Goal: Book appointment/travel/reservation

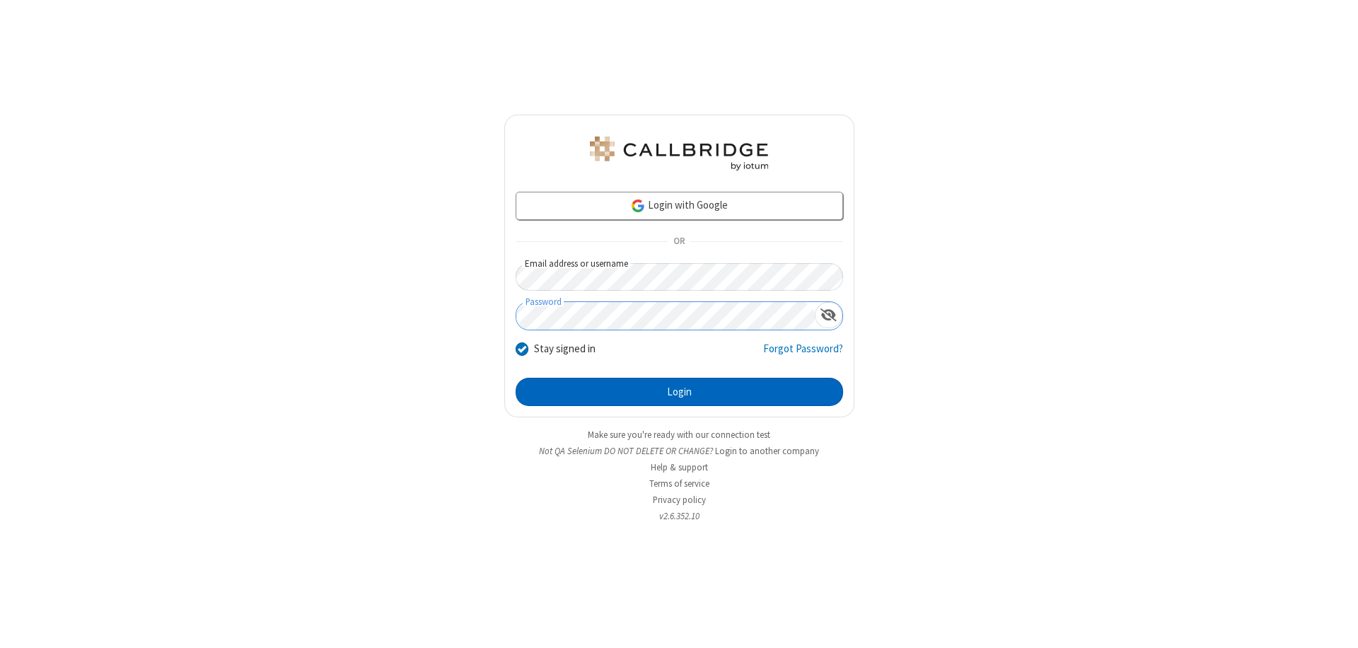
click at [679, 392] on button "Login" at bounding box center [679, 392] width 327 height 28
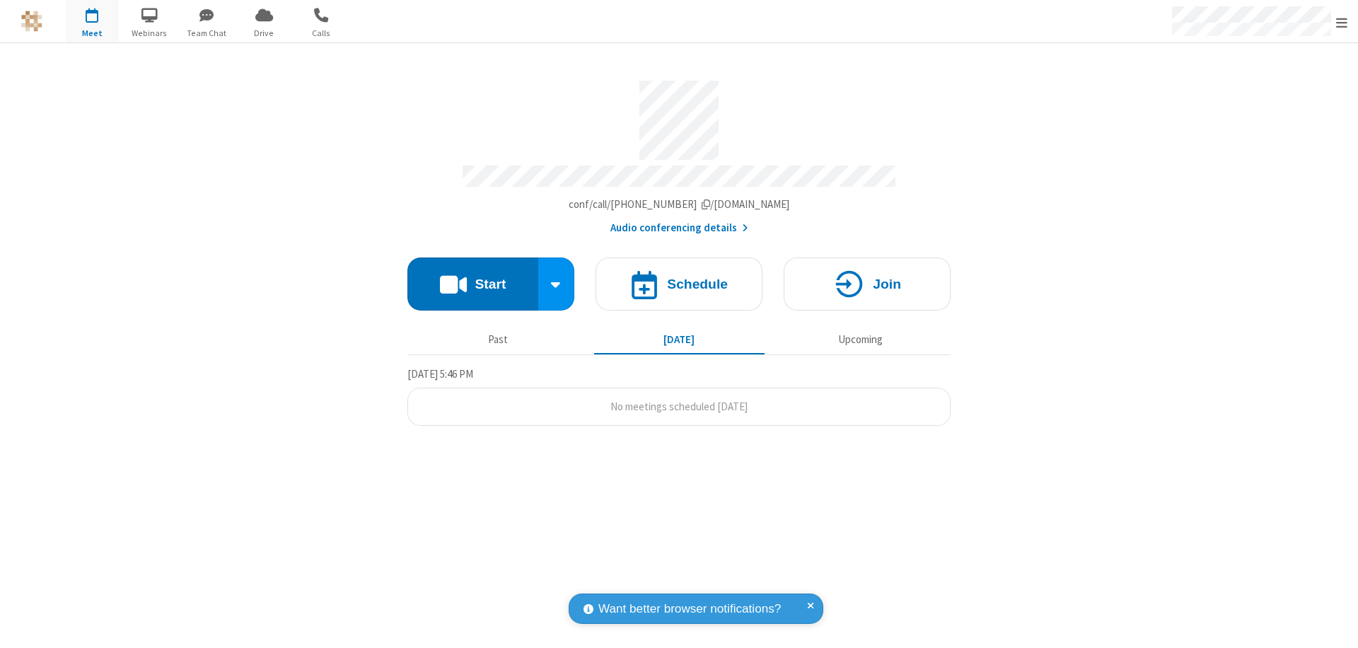
click at [1342, 22] on span "Open menu" at bounding box center [1341, 23] width 11 height 14
click at [92, 21] on span "button" at bounding box center [92, 15] width 53 height 24
click at [679, 277] on h4 "Schedule" at bounding box center [697, 283] width 61 height 13
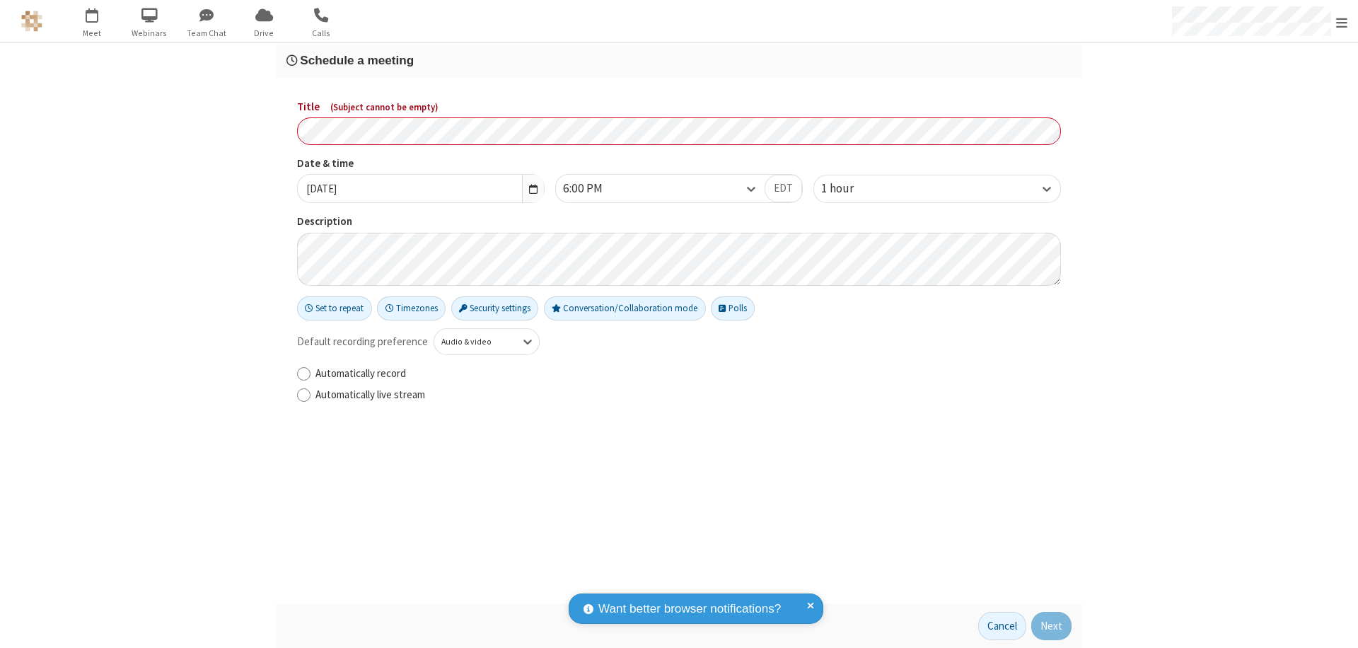
click at [679, 60] on h3 "Schedule a meeting" at bounding box center [678, 60] width 785 height 13
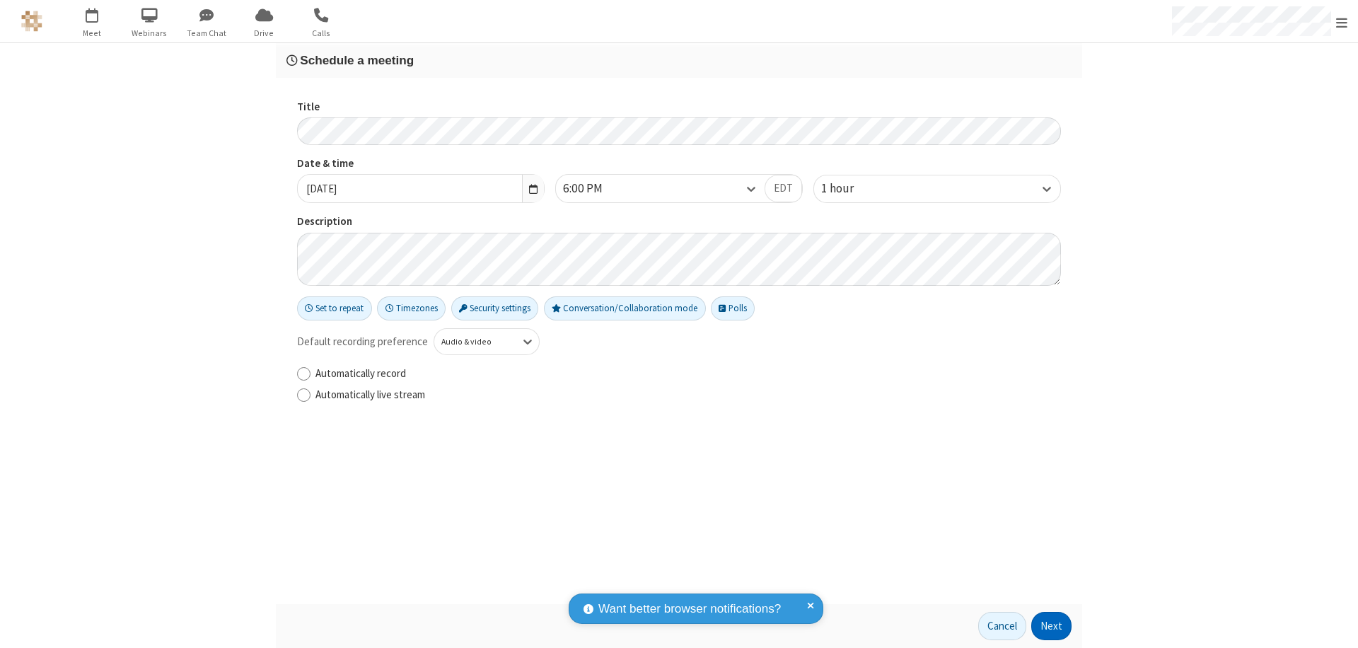
click at [1052, 626] on button "Next" at bounding box center [1051, 626] width 40 height 28
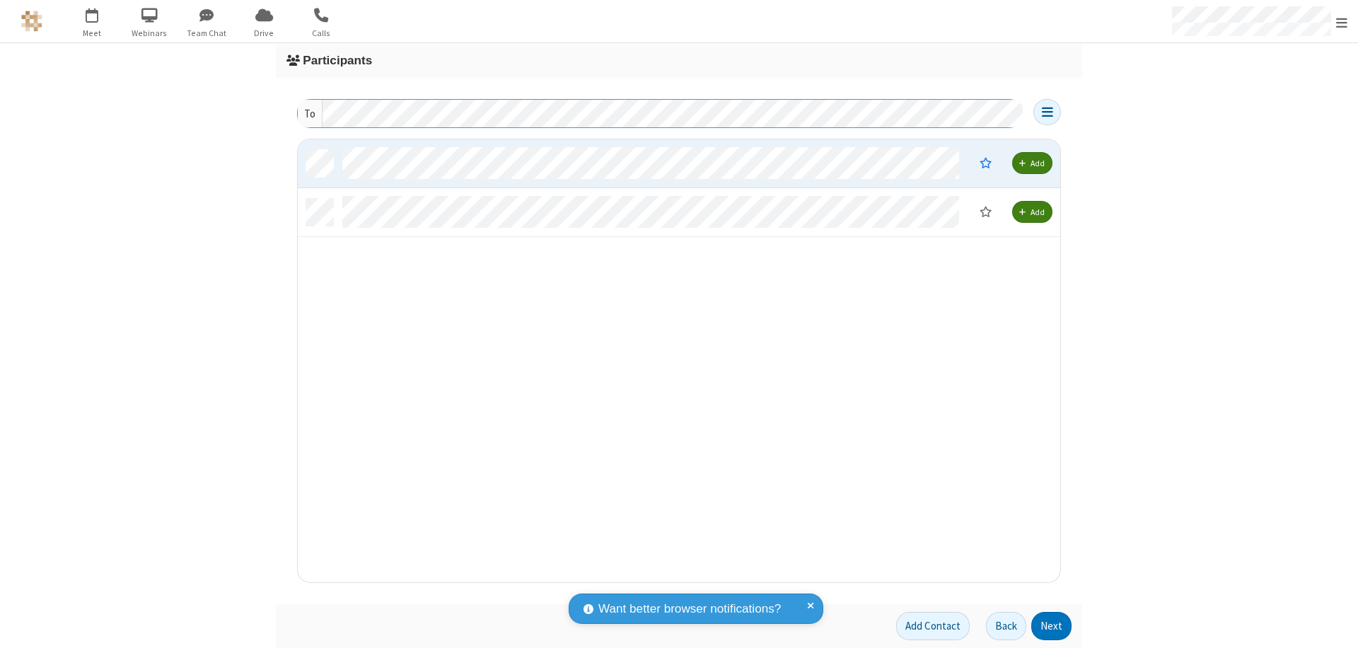
scroll to position [432, 752]
click at [1052, 626] on button "Next" at bounding box center [1051, 626] width 40 height 28
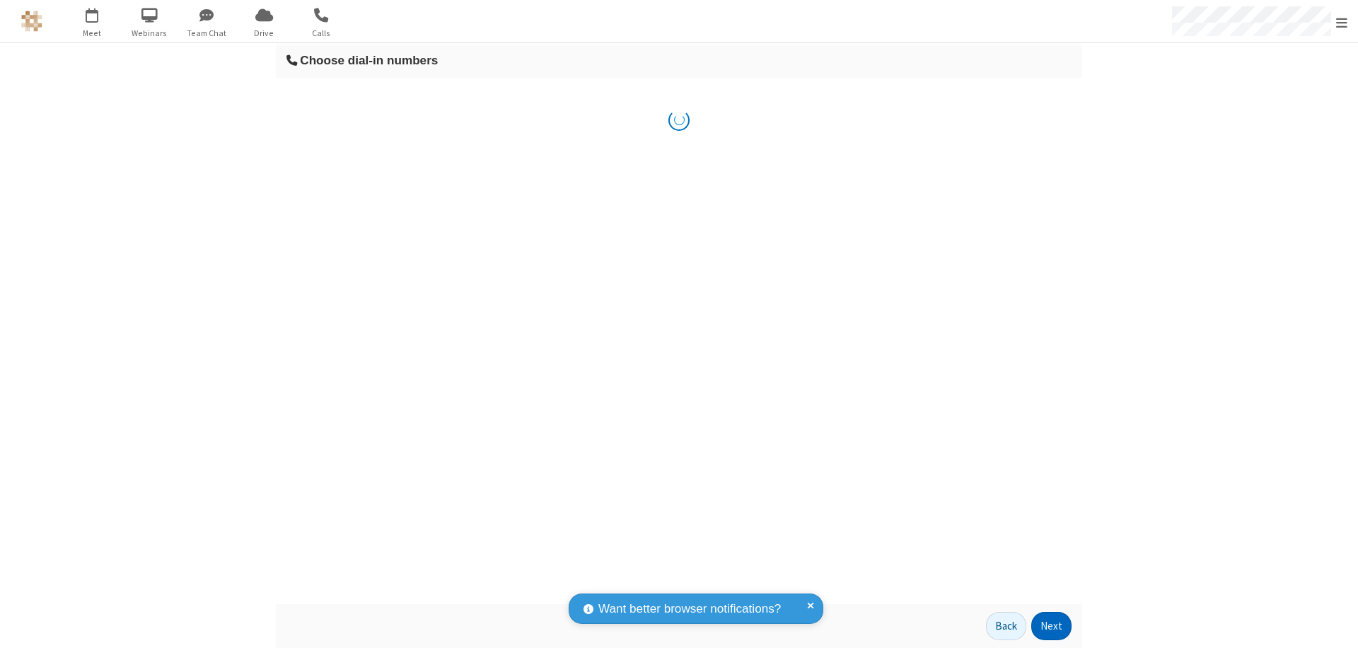
click at [1052, 626] on button "Next" at bounding box center [1051, 626] width 40 height 28
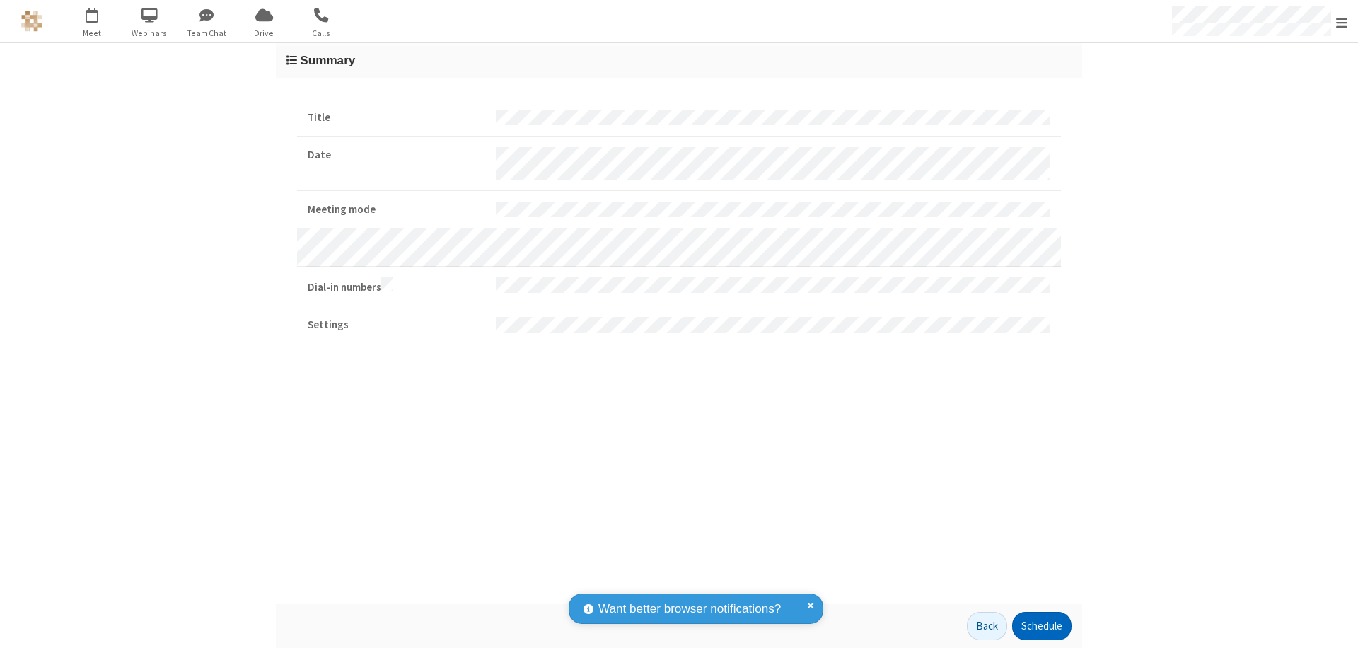
click at [1041, 626] on button "Schedule" at bounding box center [1041, 626] width 59 height 28
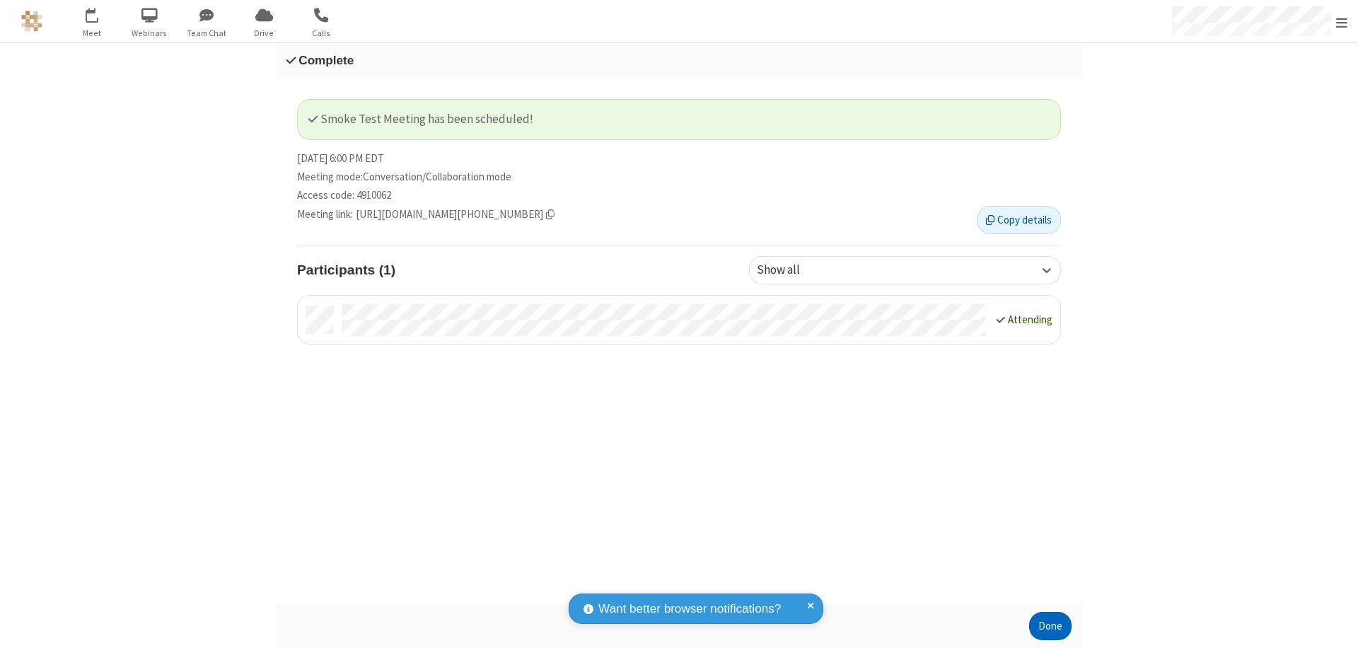
click at [1050, 626] on button "Done" at bounding box center [1050, 626] width 42 height 28
